Goal: Task Accomplishment & Management: Manage account settings

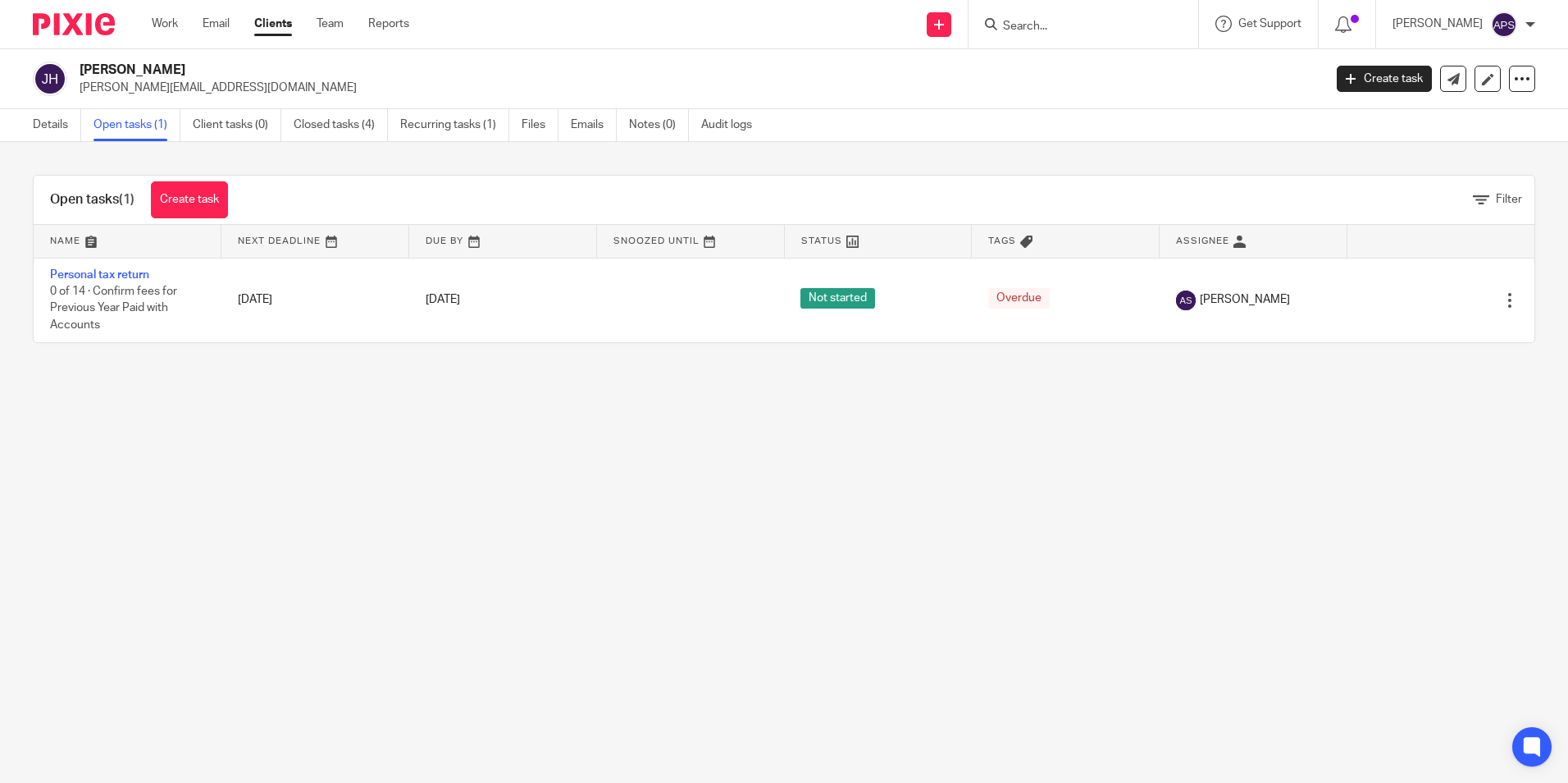
click at [1026, 4] on div at bounding box center [1083, 24] width 230 height 48
click at [1019, 26] on input "Search" at bounding box center [1075, 27] width 148 height 15
click at [1040, 32] on input "Search" at bounding box center [1075, 27] width 148 height 15
type input "POH"
click at [1068, 56] on link at bounding box center [1145, 70] width 294 height 38
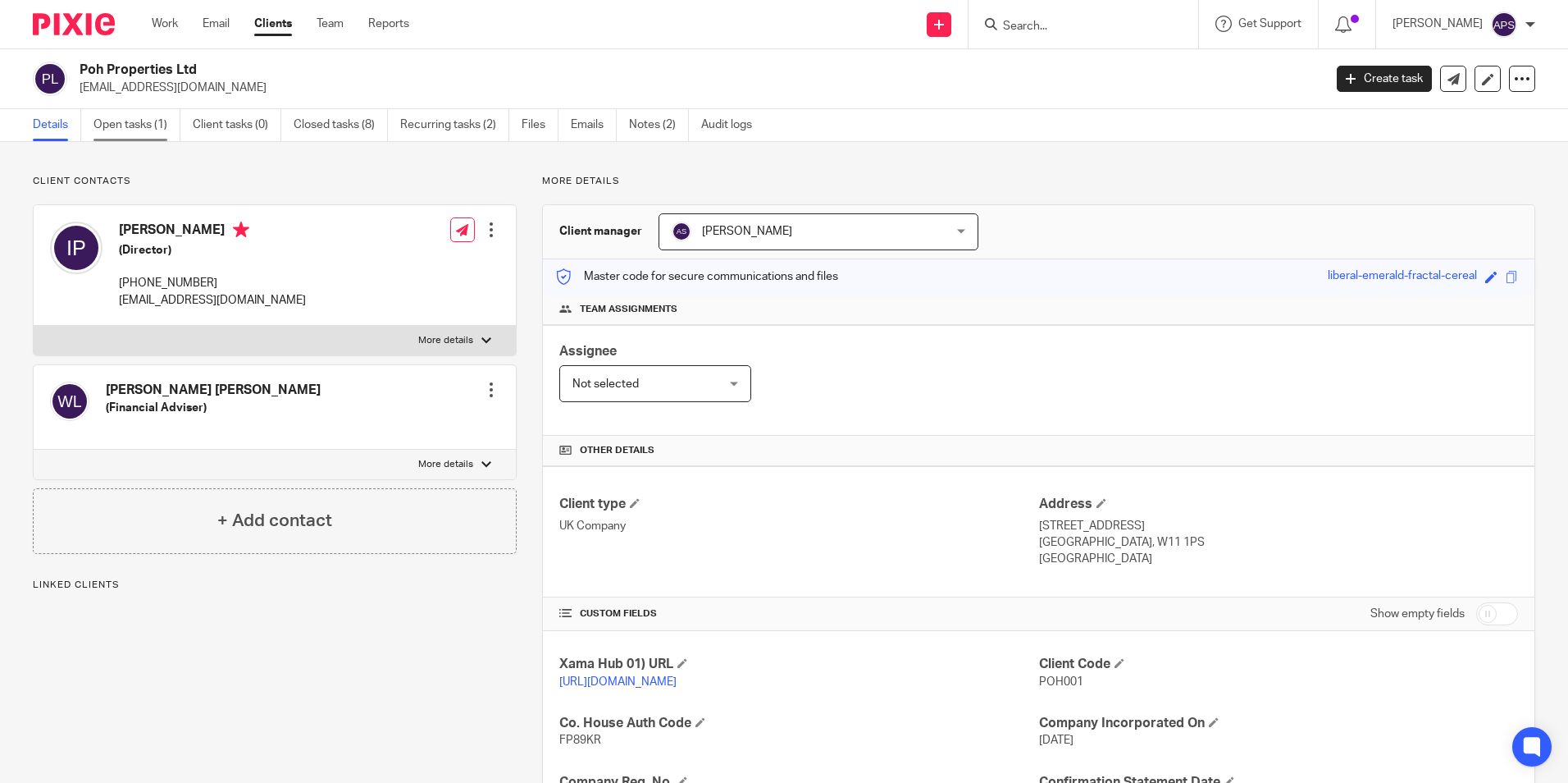
click at [110, 127] on link "Open tasks (1)" at bounding box center [137, 125] width 87 height 32
click at [736, 41] on div "Send new email Create task Add client Get Support Contact Support Help Document…" at bounding box center [1000, 24] width 1134 height 48
click at [107, 122] on link "Open tasks (1)" at bounding box center [137, 125] width 87 height 32
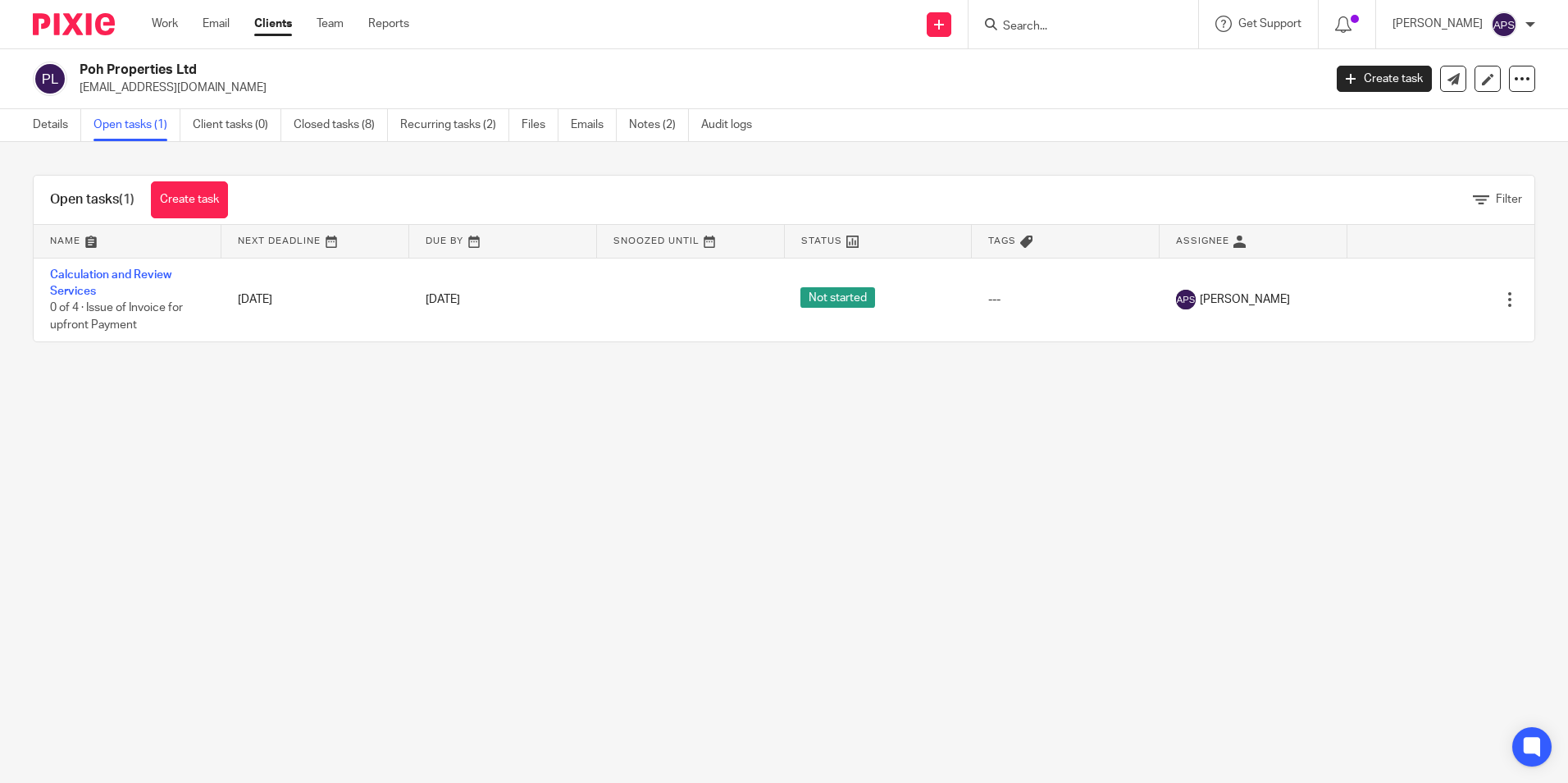
click at [672, 37] on div "Send new email Create task Add client Get Support Contact Support Help Document…" at bounding box center [1000, 24] width 1134 height 48
click at [993, 498] on main "Poh Properties Ltd pohpropertiesltd@gmail.com Create task Update from Companies…" at bounding box center [784, 392] width 1568 height 783
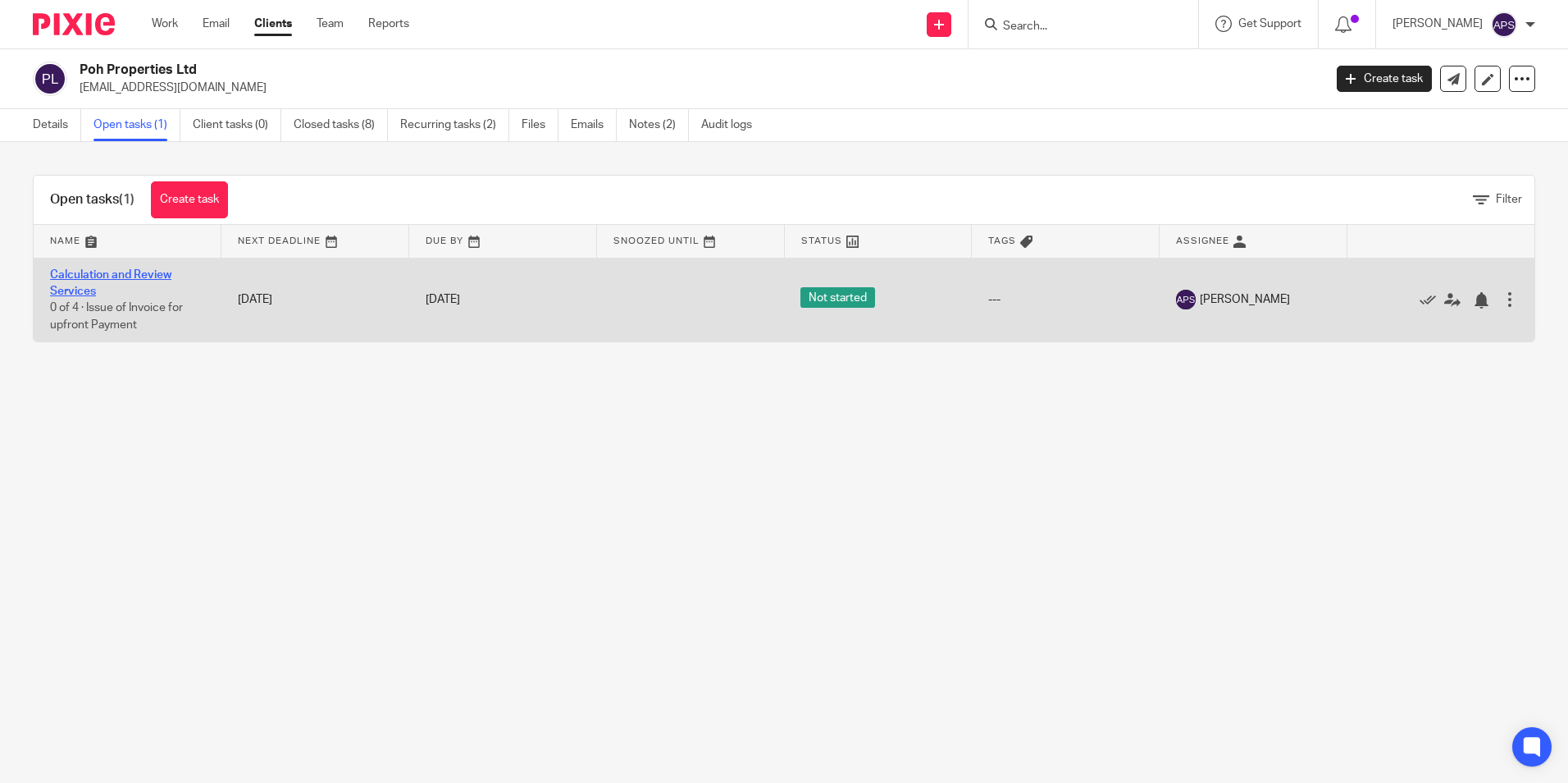
click at [85, 276] on link "Calculation and Review Services" at bounding box center [111, 283] width 122 height 28
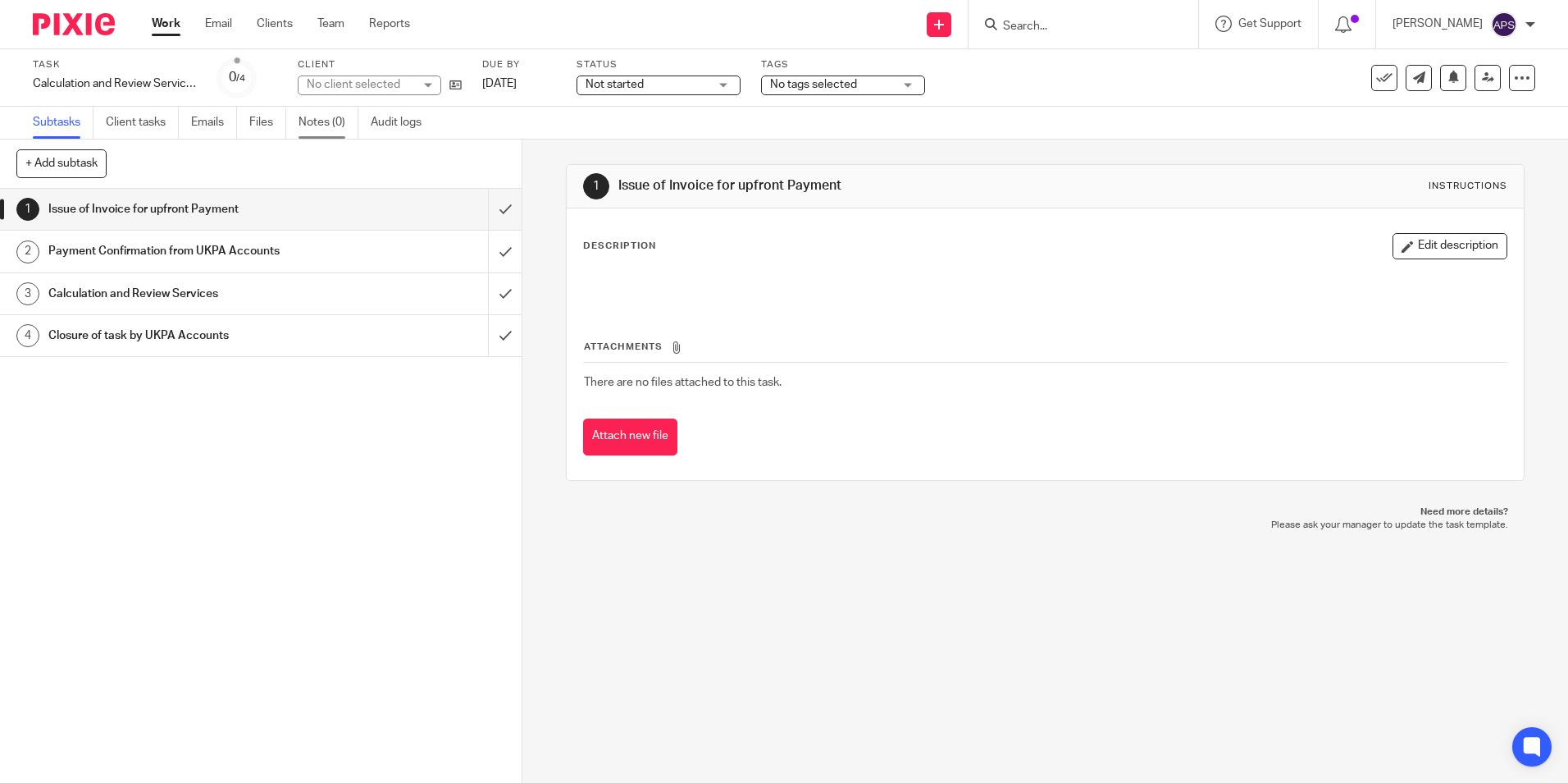
click at [313, 122] on link "Notes (0)" at bounding box center [328, 123] width 60 height 32
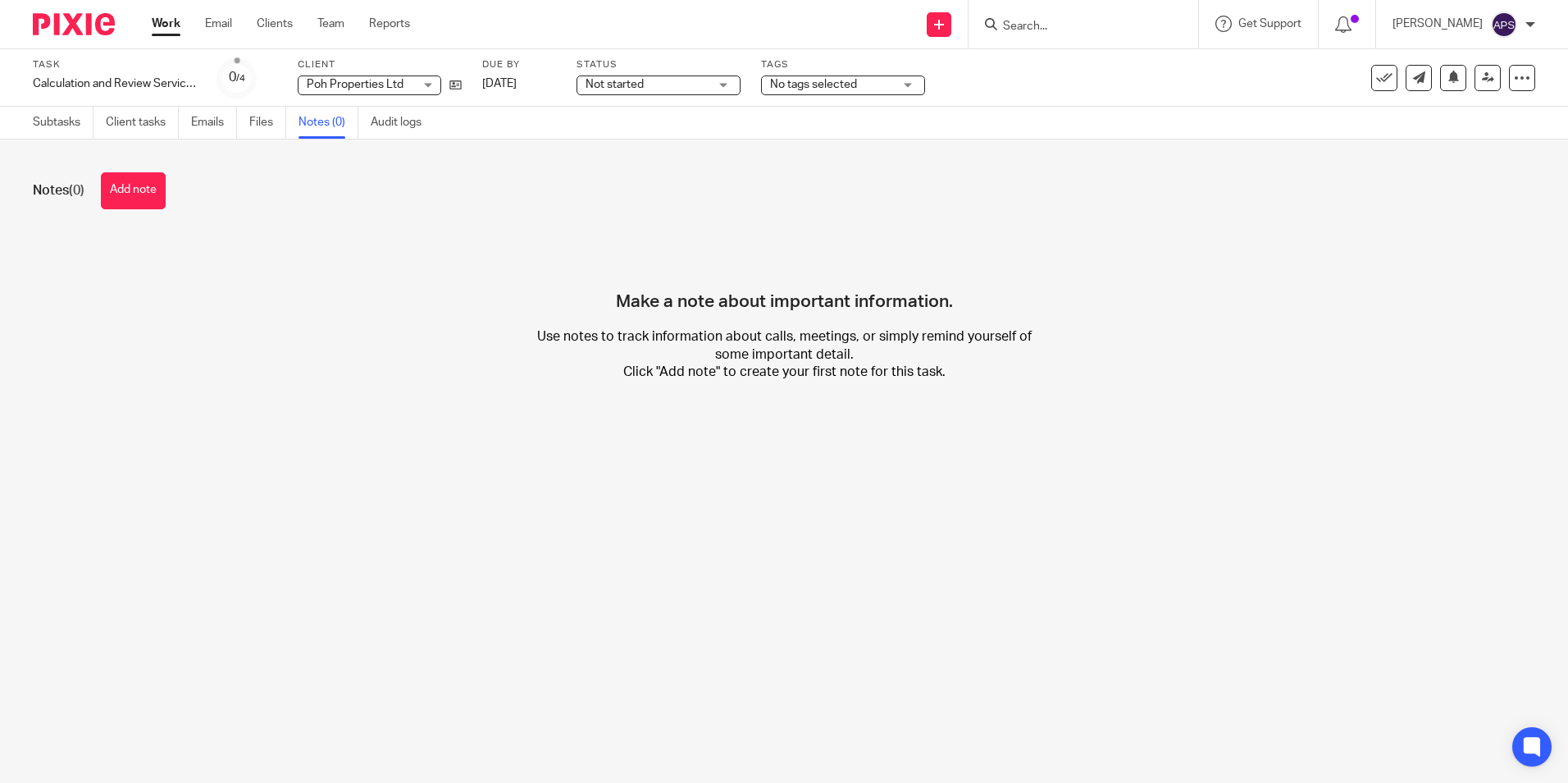
click at [177, 302] on div "Make a note about important information. Use notes to track information about c…" at bounding box center [784, 319] width 1502 height 173
click at [133, 190] on button "Add note" at bounding box center [133, 191] width 65 height 37
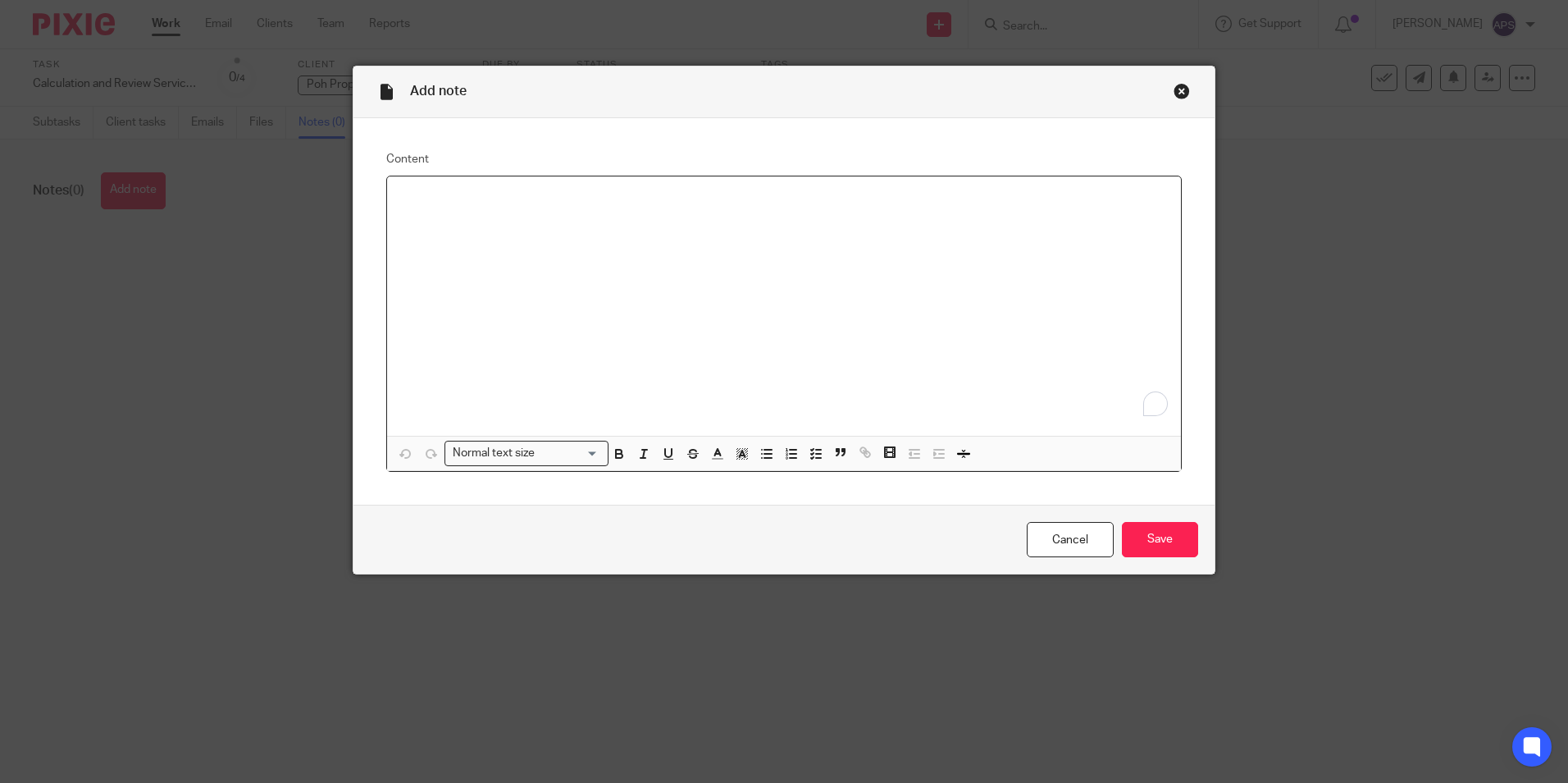
click at [409, 196] on p "To enrich screen reader interactions, please activate Accessibility in Grammarl…" at bounding box center [784, 198] width 768 height 17
click at [473, 227] on span "property-wise" at bounding box center [475, 222] width 86 height 14
click at [734, 200] on p "Fee for property-wise Profit & loss and Balance Sheet Preparation. 100 plus VAT." at bounding box center [784, 198] width 768 height 17
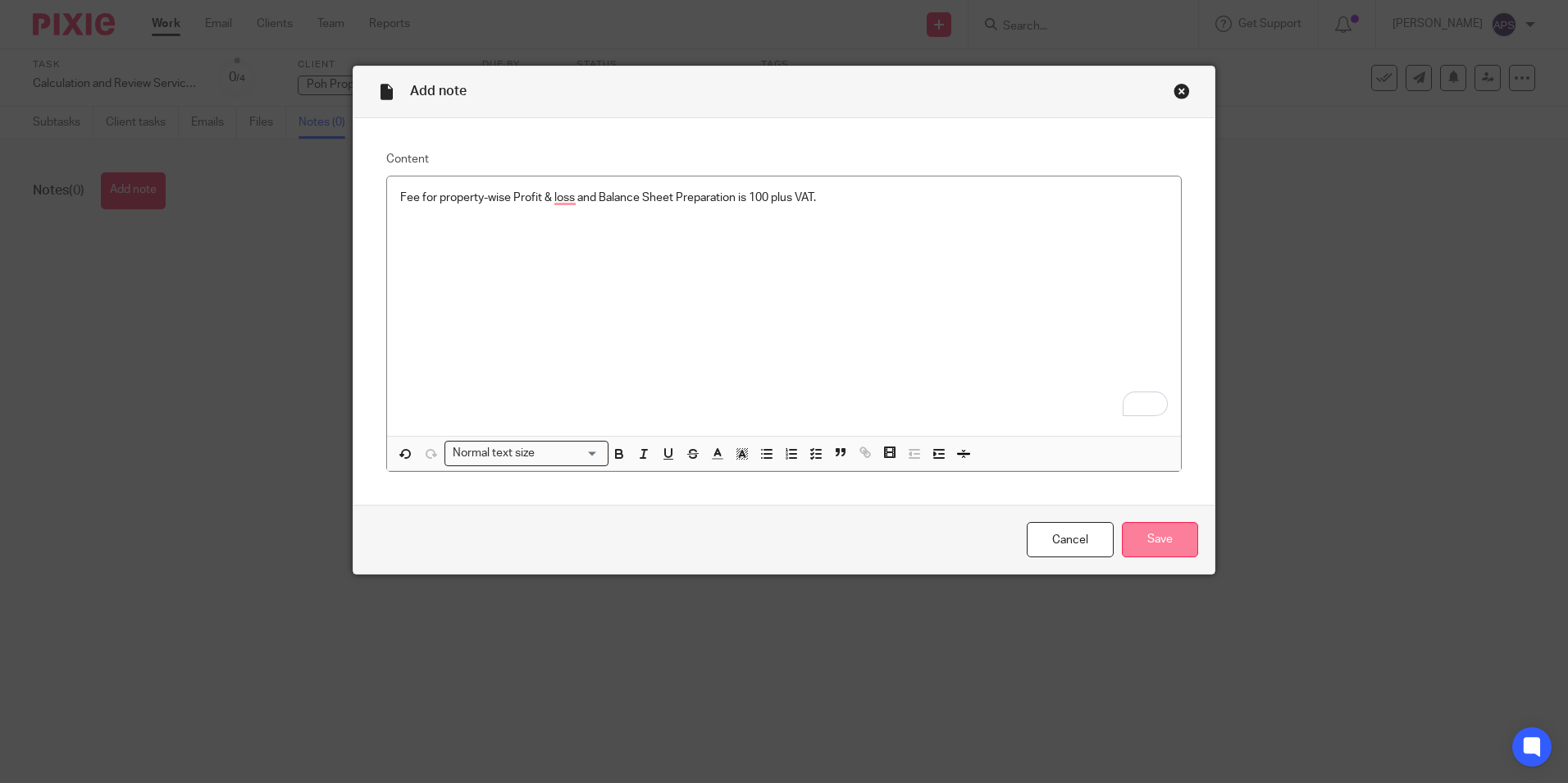
click at [1146, 548] on input "Save" at bounding box center [1160, 539] width 77 height 35
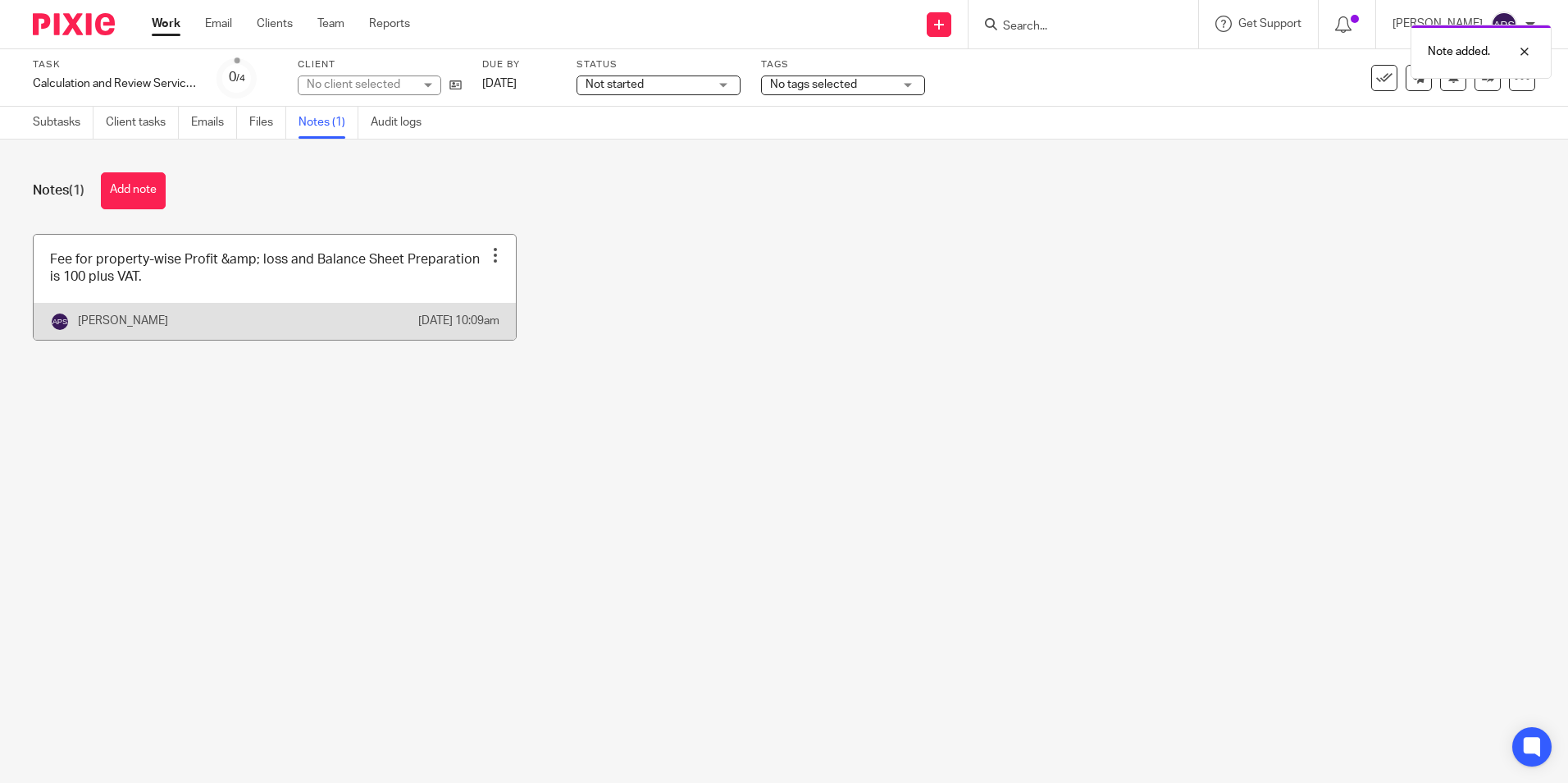
click at [63, 291] on link at bounding box center [274, 287] width 483 height 105
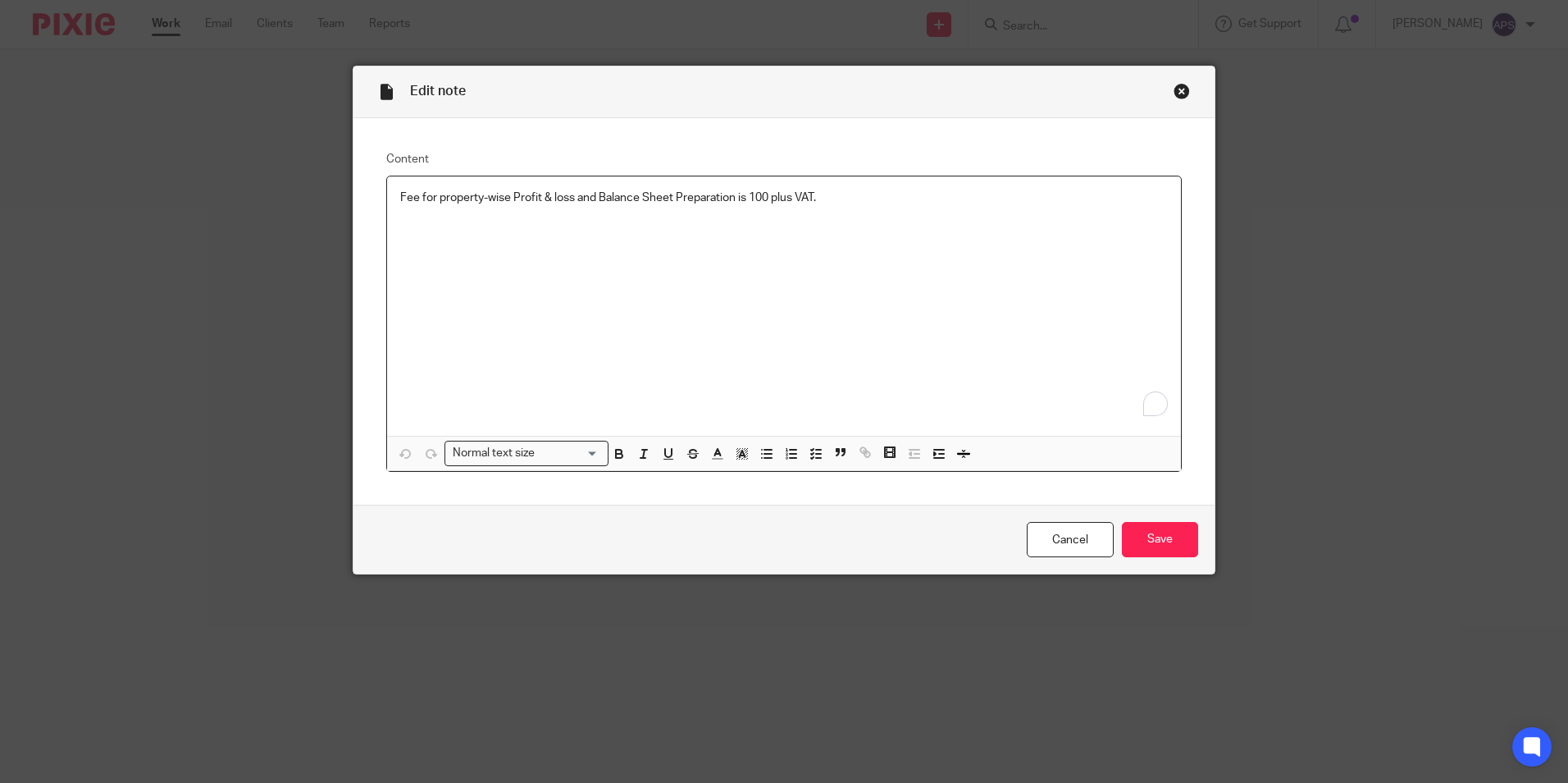
click at [744, 194] on p "Fee for property-wise Profit & loss and Balance Sheet Preparation is 100 plus V…" at bounding box center [784, 198] width 768 height 17
click at [565, 201] on p "Fee for property-wise Profit & loss and Balance Sheet Preparation is £100 plus …" at bounding box center [784, 198] width 768 height 17
click at [549, 198] on p "Fee for property-wise Profit & loss and Balance Sheet Preparation is £100 plus …" at bounding box center [784, 198] width 768 height 17
click at [728, 254] on div "Fee for property-wise Profit & Loss and Balance Sheet Preparation is £100 plus …" at bounding box center [784, 306] width 794 height 259
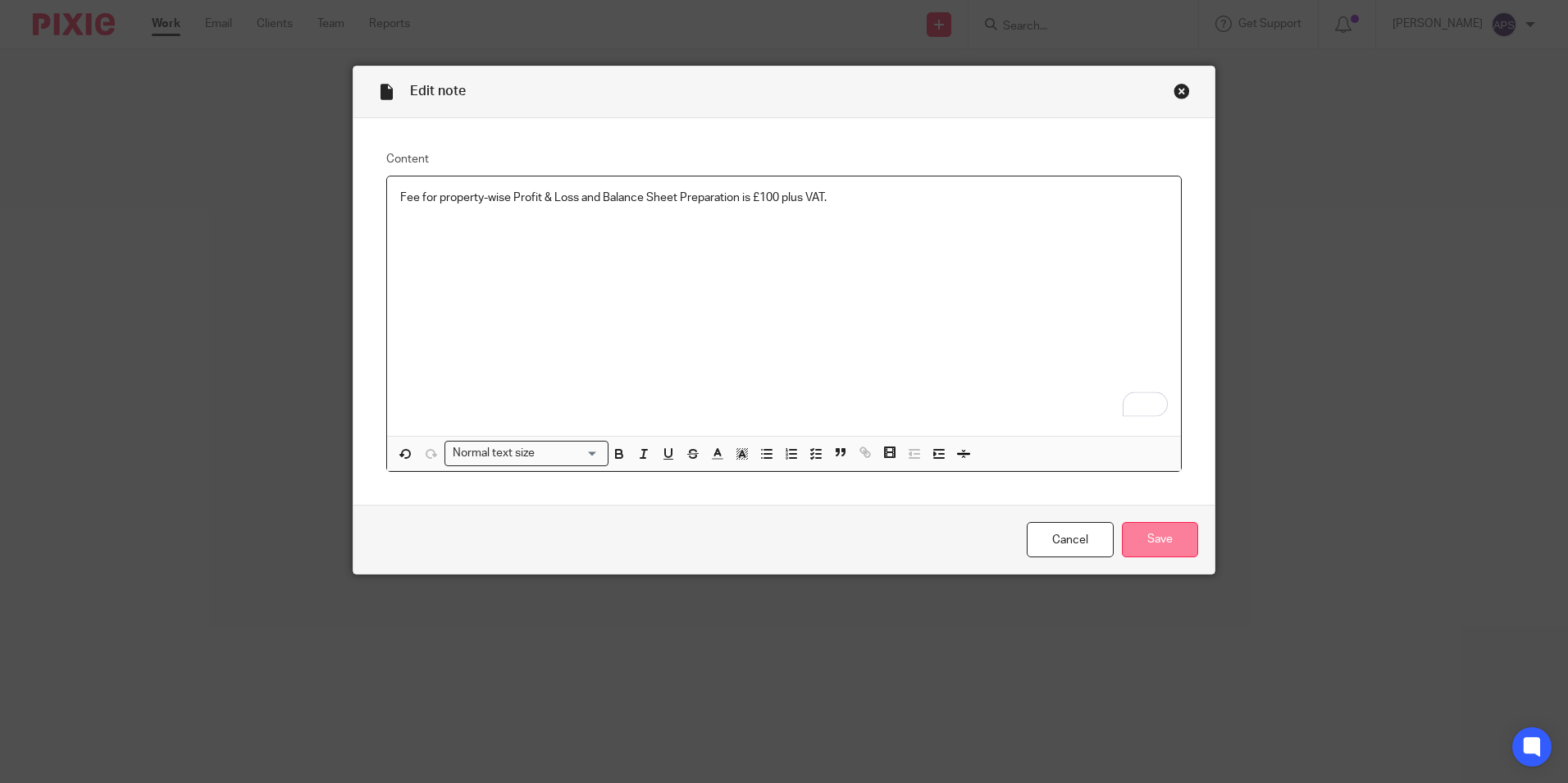
click at [1169, 553] on input "Save" at bounding box center [1160, 539] width 77 height 35
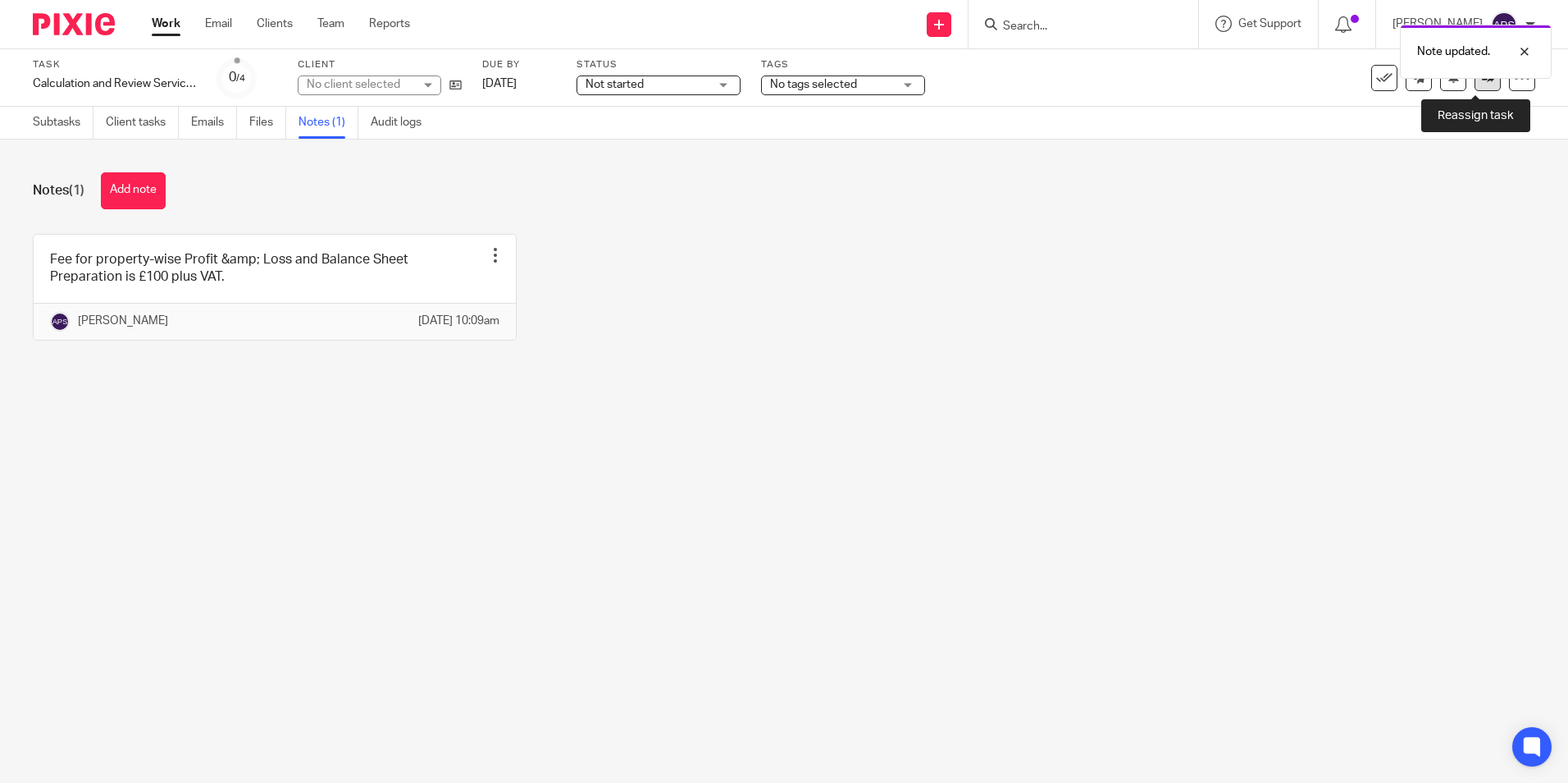
click at [1475, 84] on link at bounding box center [1488, 78] width 26 height 26
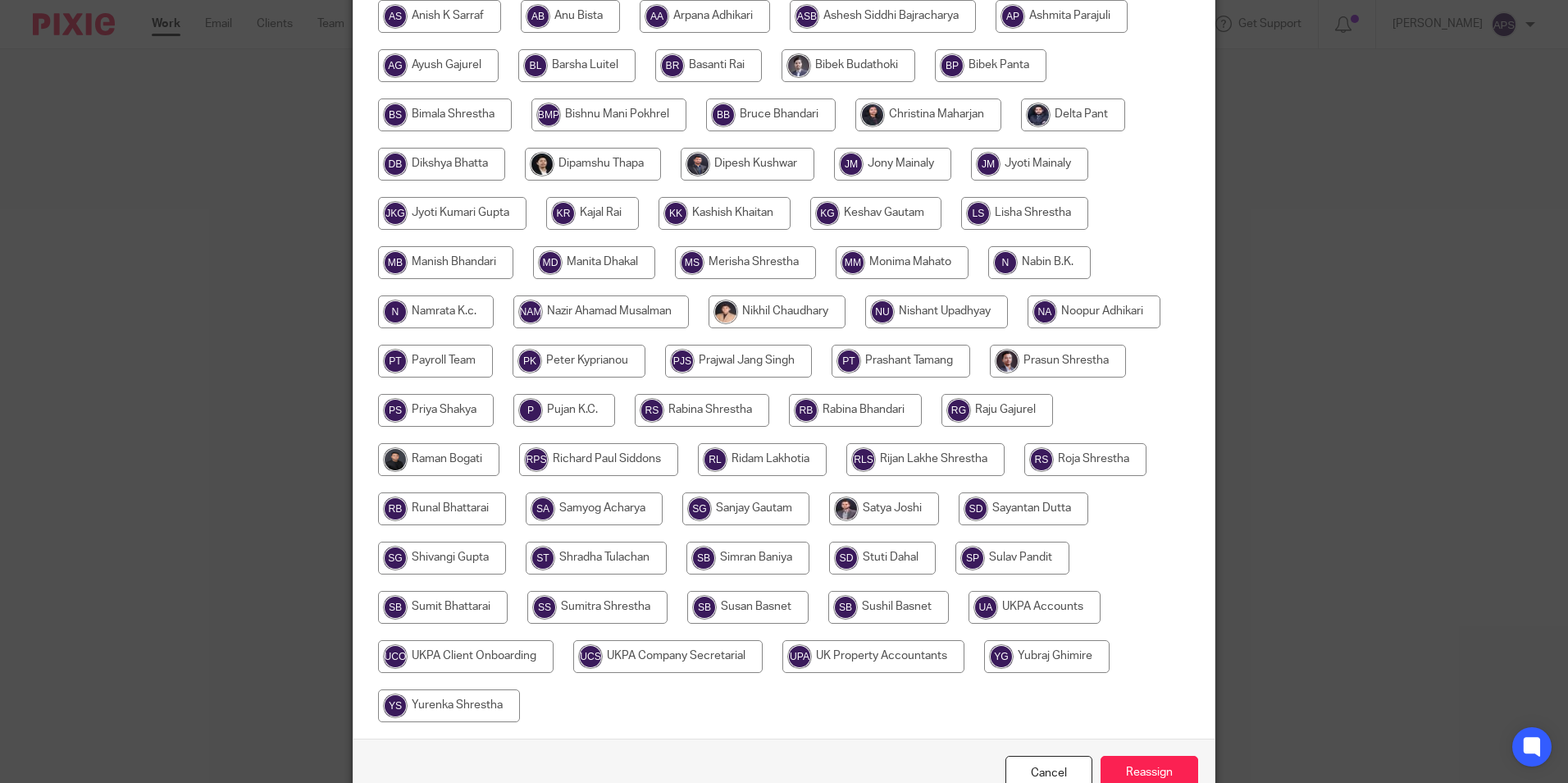
scroll to position [439, 0]
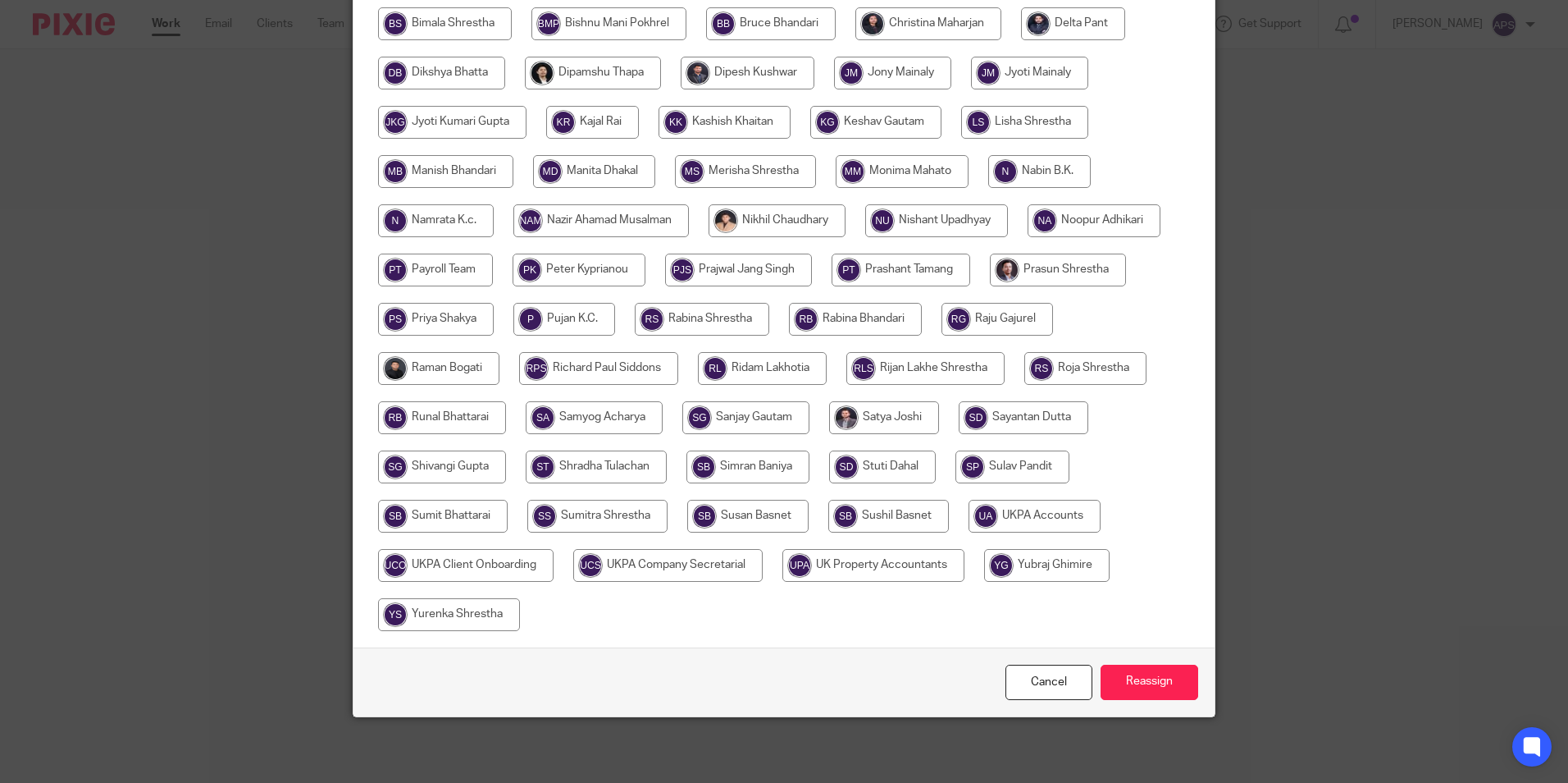
click at [1039, 523] on input "radio" at bounding box center [1035, 516] width 132 height 33
radio input "true"
click at [1039, 523] on input "radio" at bounding box center [1036, 516] width 135 height 33
click at [1137, 683] on input "Reassign" at bounding box center [1150, 682] width 98 height 35
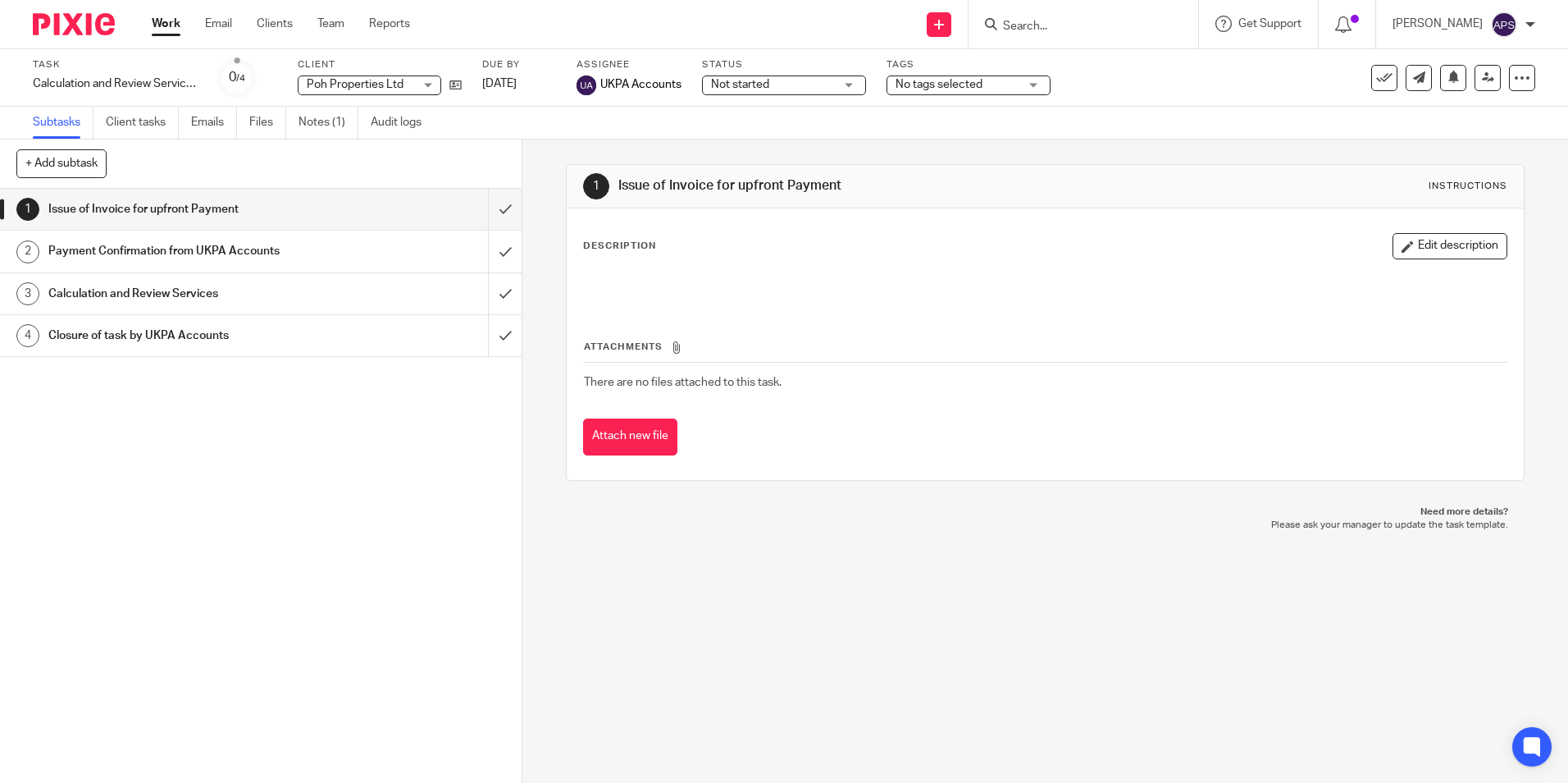
drag, startPoint x: 547, startPoint y: 139, endPoint x: 533, endPoint y: 139, distance: 14.0
click at [547, 139] on div "1 Issue of Invoice for upfront Payment Instructions Description Edit descriptio…" at bounding box center [1045, 461] width 1046 height 644
click at [952, 694] on div "1 Issue of Invoice for upfront Payment Instructions Description Edit descriptio…" at bounding box center [1045, 461] width 1046 height 644
click at [924, 642] on div "1 Issue of Invoice for upfront Payment Instructions Description Edit descriptio…" at bounding box center [1045, 461] width 1046 height 644
